Goal: Find specific page/section: Find specific page/section

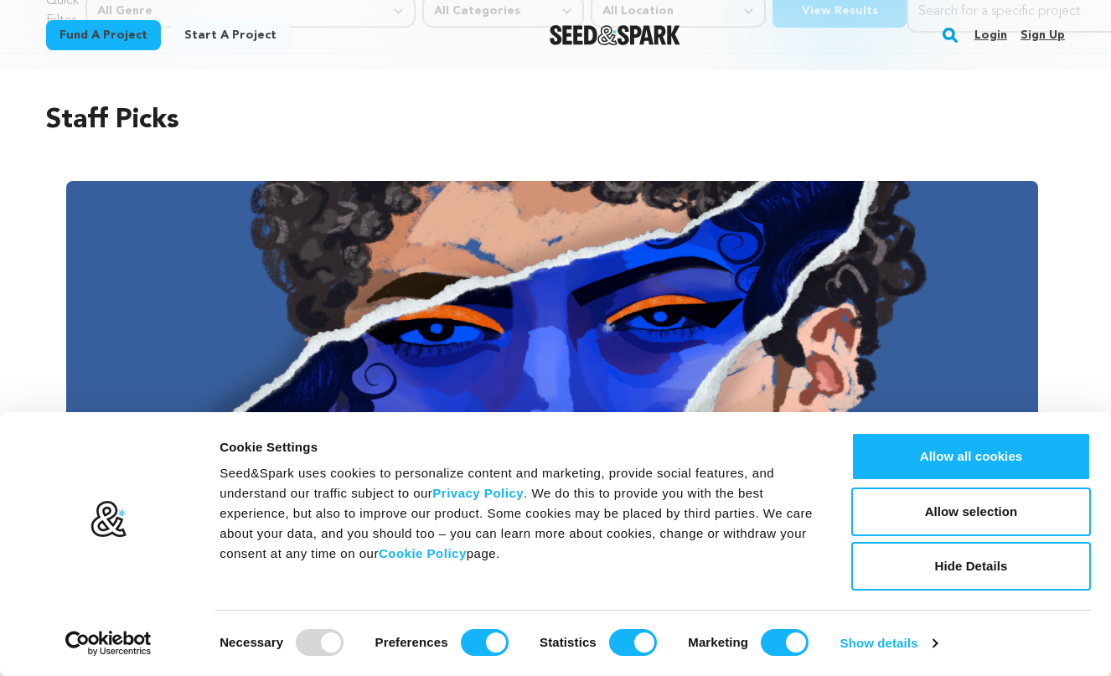
scroll to position [282, 0]
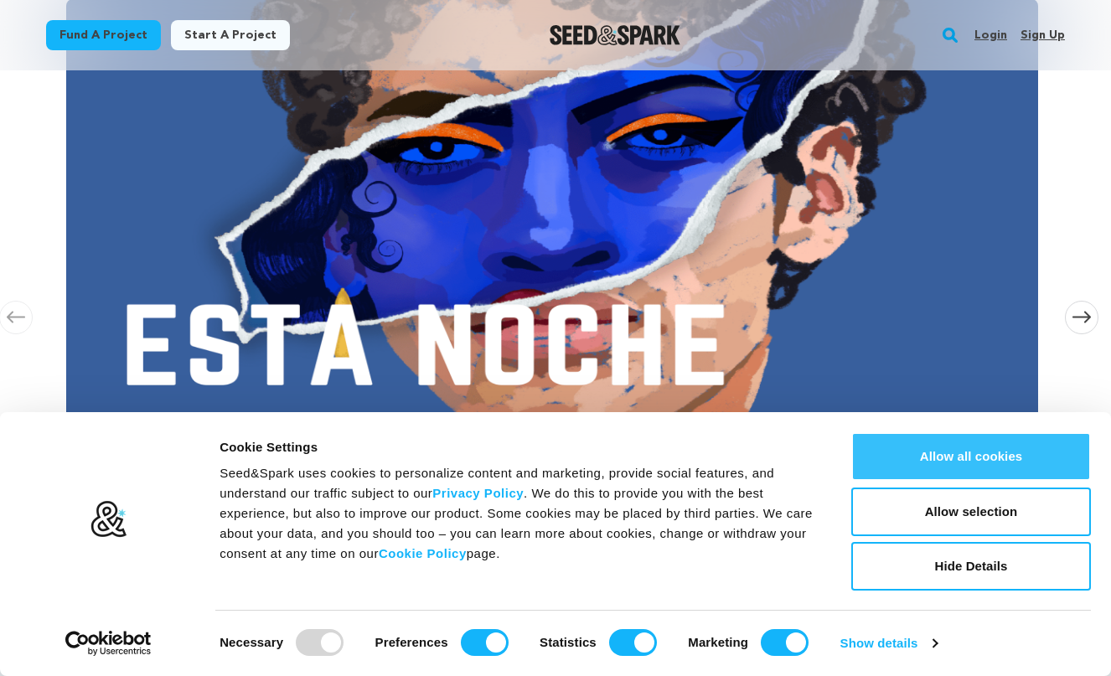
click at [951, 455] on button "Allow all cookies" at bounding box center [971, 456] width 240 height 49
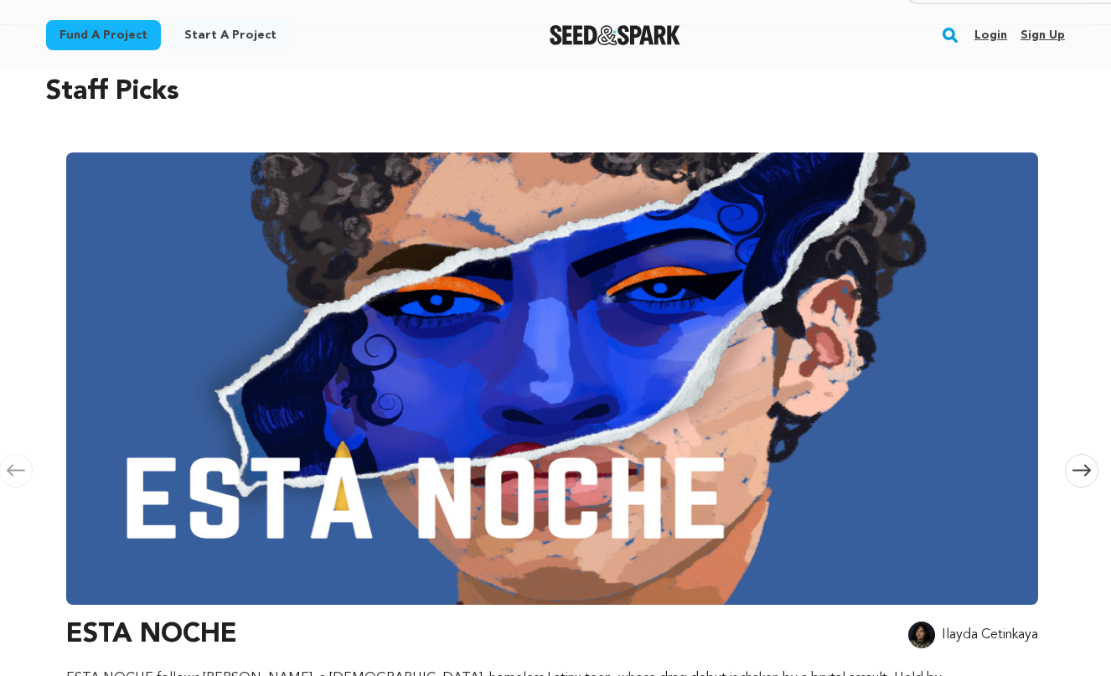
scroll to position [0, 0]
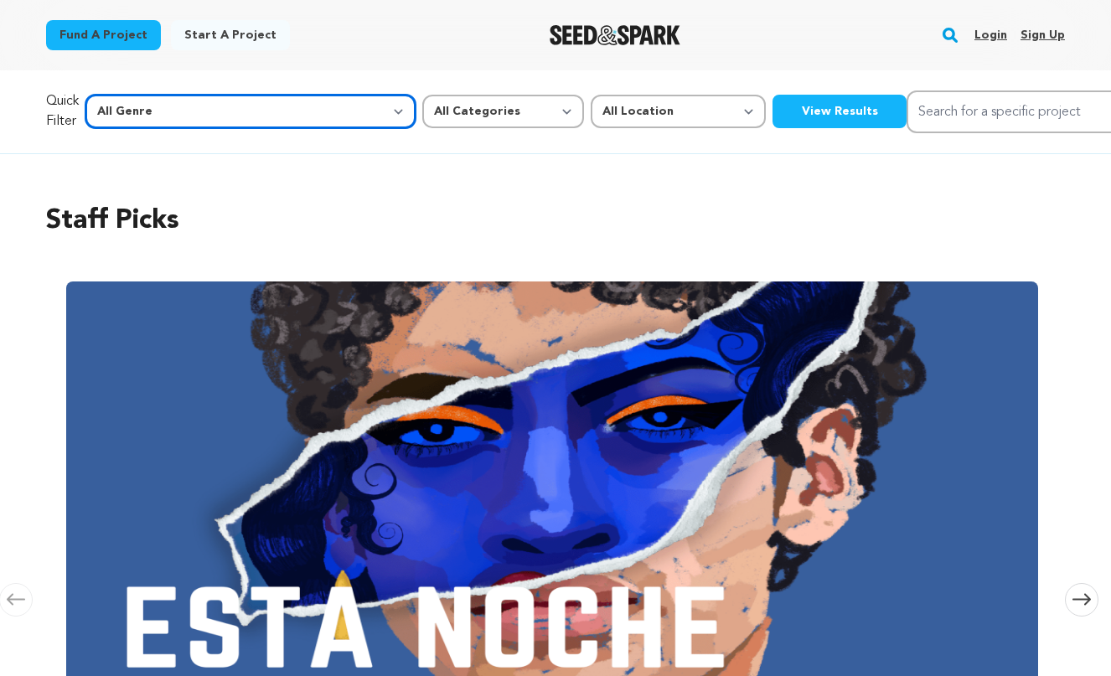
click at [192, 109] on select "All Genre Action Adventure Afrobeat Alternative Ambient Animation Bebop Big Ban…" at bounding box center [250, 112] width 330 height 34
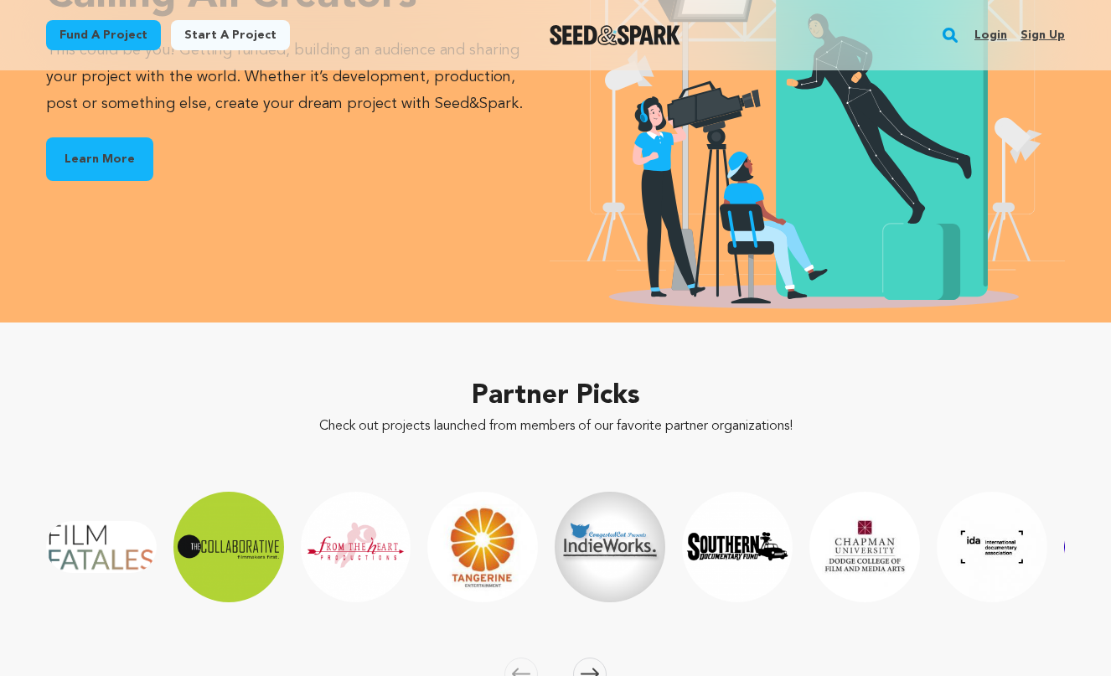
scroll to position [2648, 0]
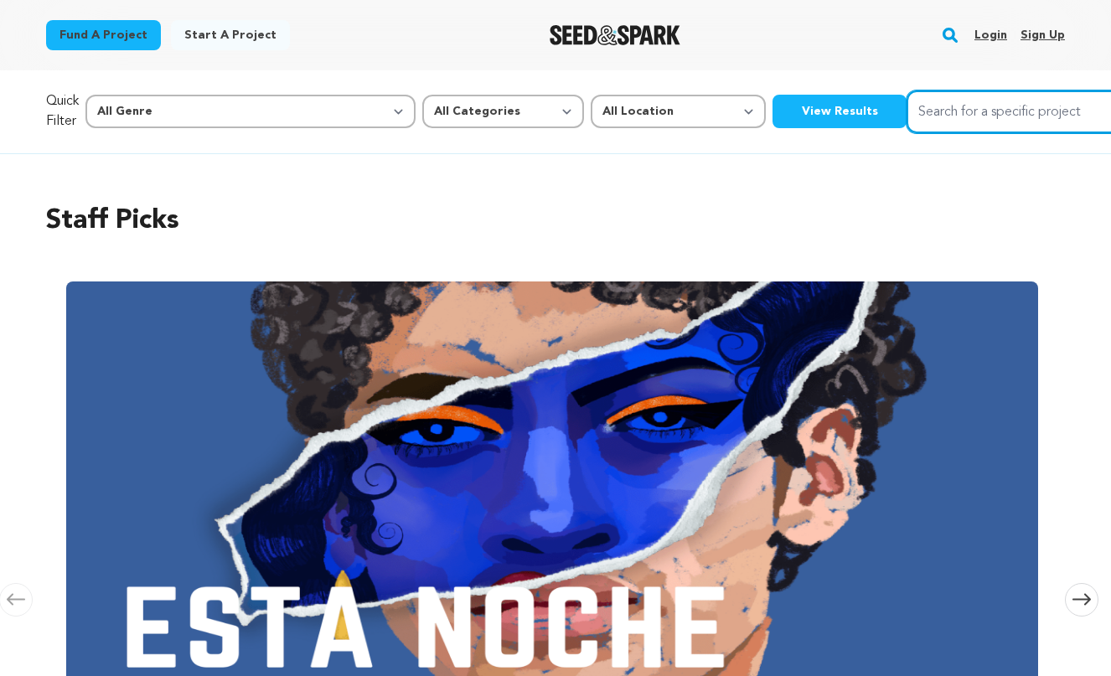
click at [917, 107] on input "Search for a specific project" at bounding box center [1031, 111] width 251 height 43
type input "bob trevino likes it"
